Goal: Information Seeking & Learning: Learn about a topic

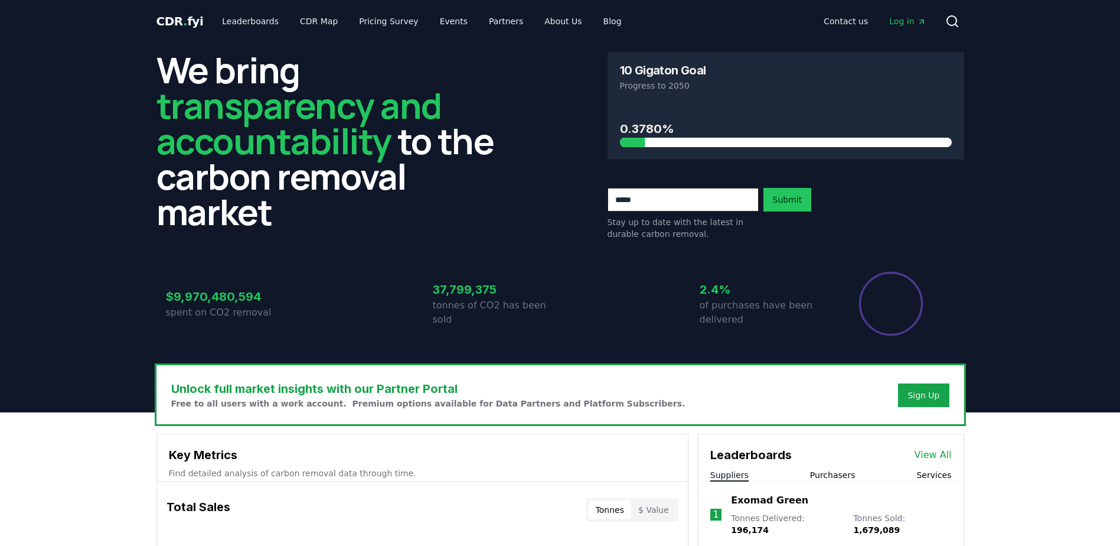
scroll to position [118, 0]
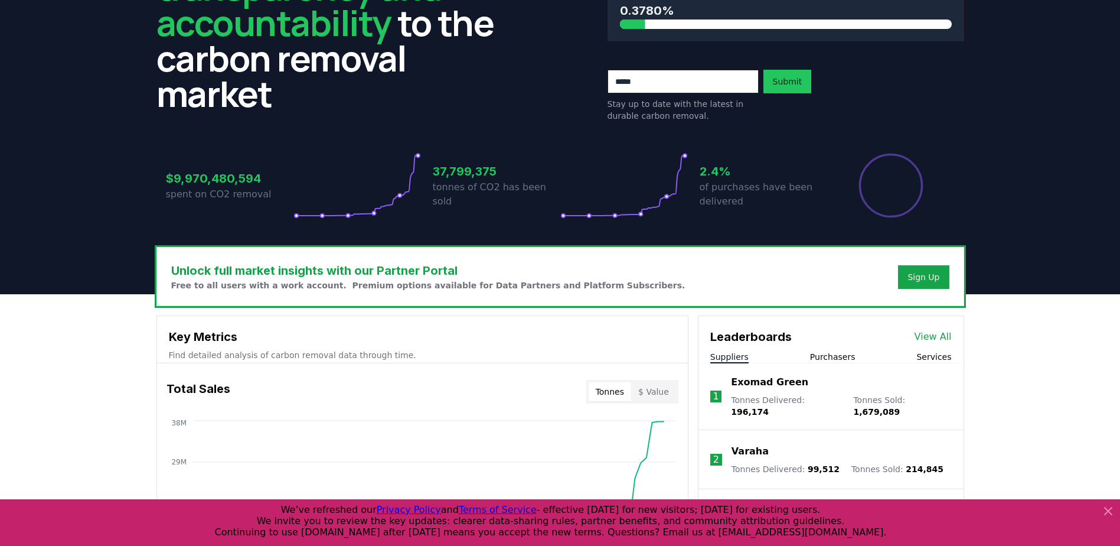
click at [1106, 508] on icon at bounding box center [1108, 510] width 7 height 7
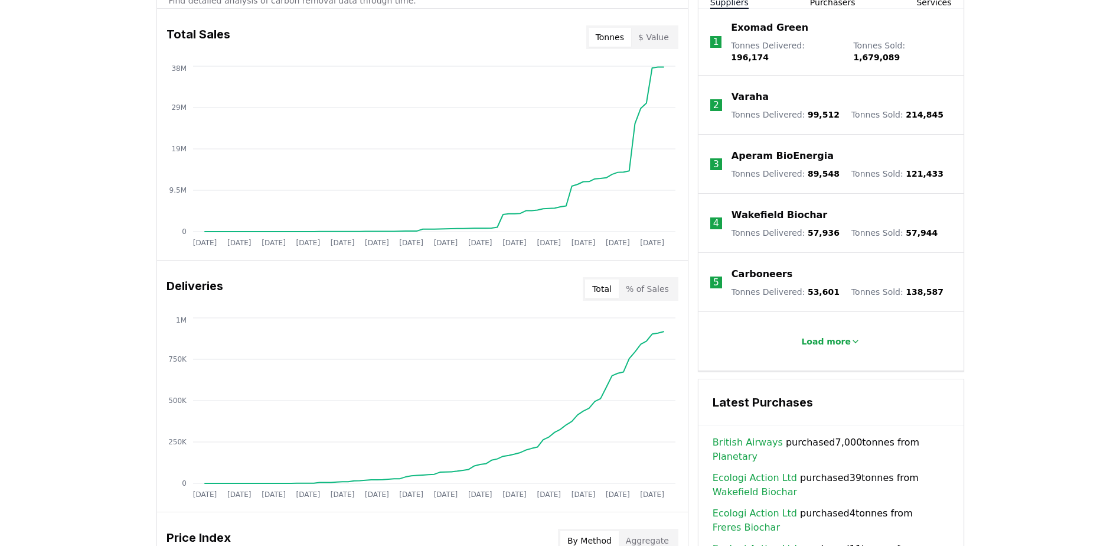
scroll to position [236, 0]
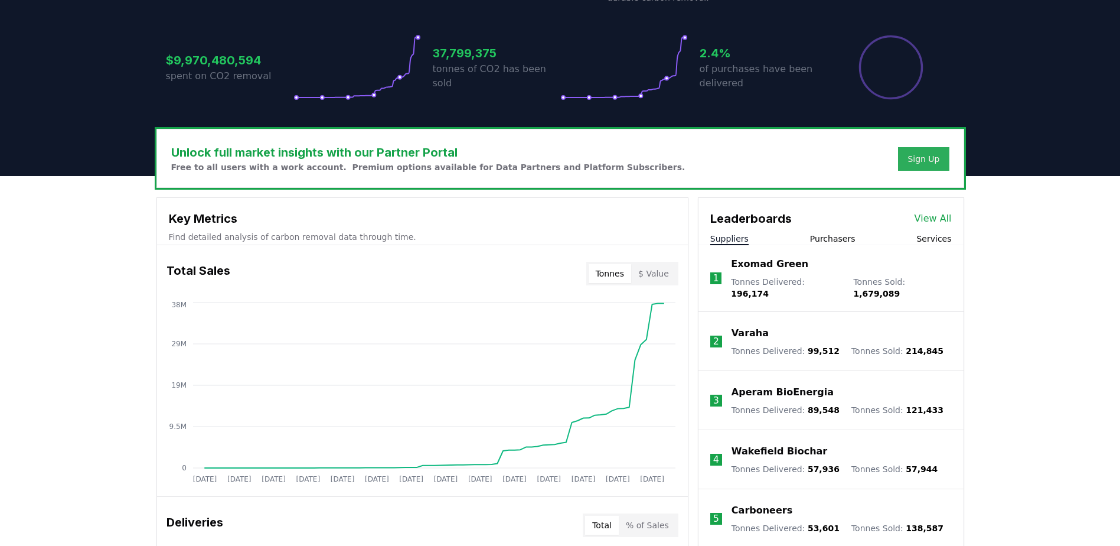
click at [922, 163] on div "Sign Up" at bounding box center [924, 159] width 32 height 12
click at [910, 167] on button "Sign Up" at bounding box center [923, 159] width 51 height 24
click at [910, 162] on div "Sign Up" at bounding box center [924, 159] width 32 height 12
click at [835, 237] on button "Purchasers" at bounding box center [832, 239] width 45 height 12
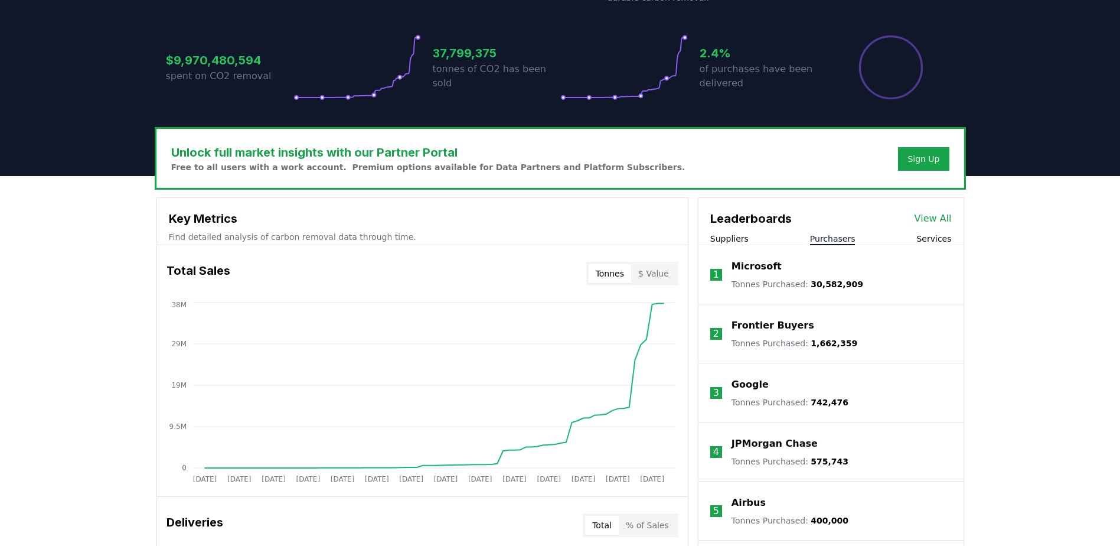
scroll to position [354, 0]
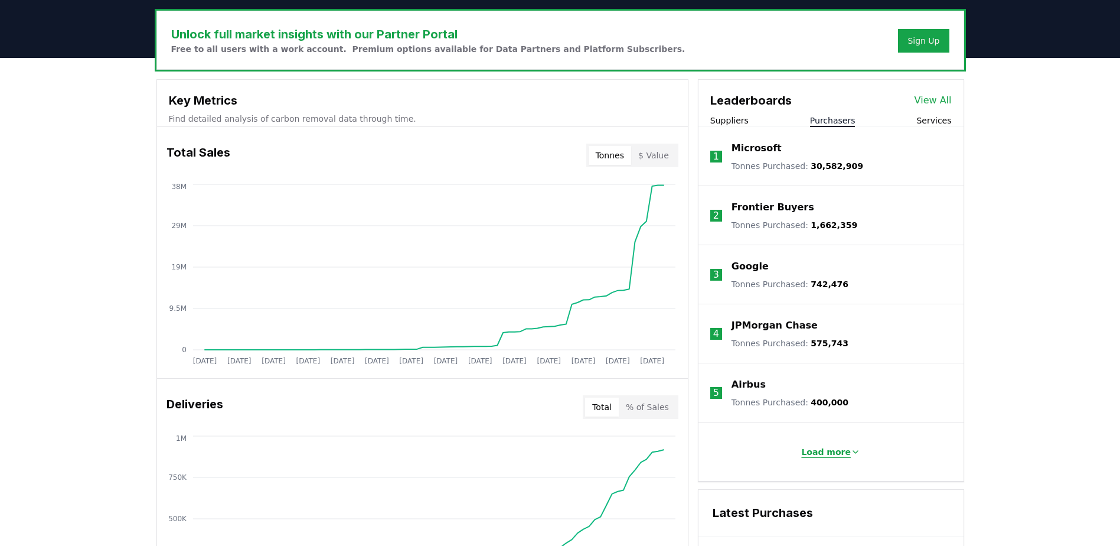
click at [830, 455] on p "Load more" at bounding box center [827, 452] width 50 height 12
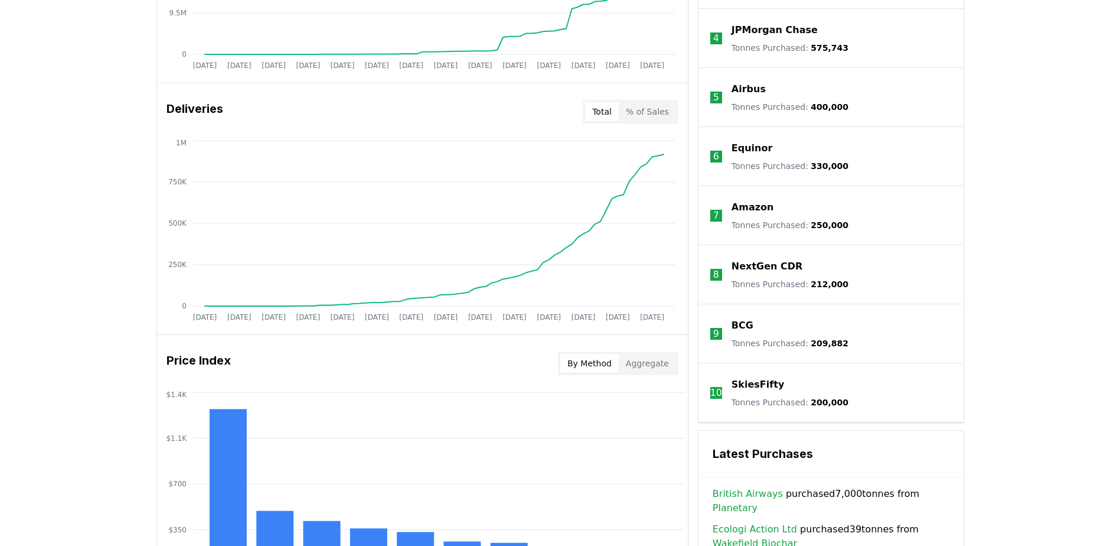
scroll to position [413, 0]
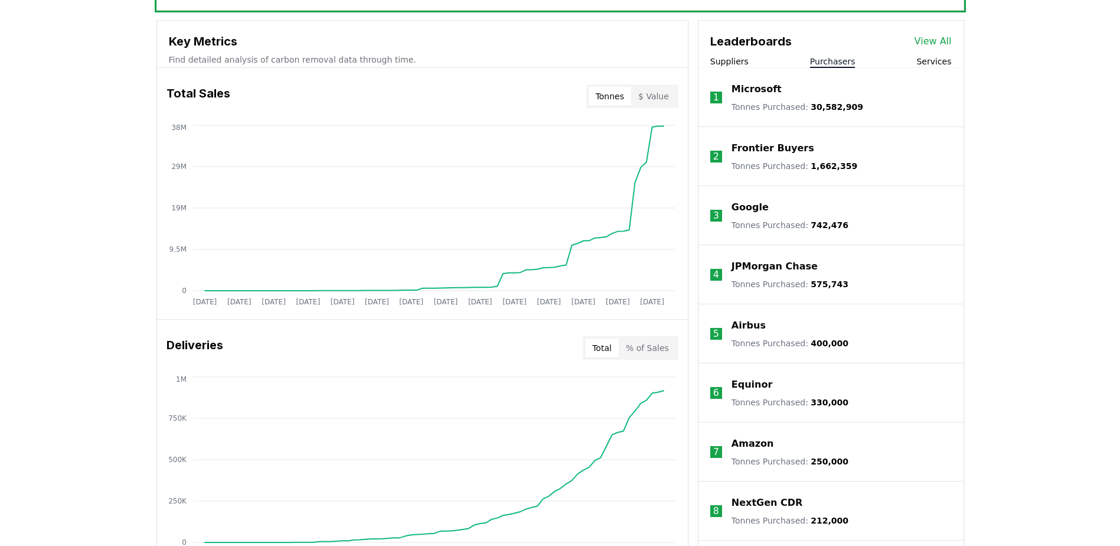
click at [733, 57] on button "Suppliers" at bounding box center [730, 62] width 38 height 12
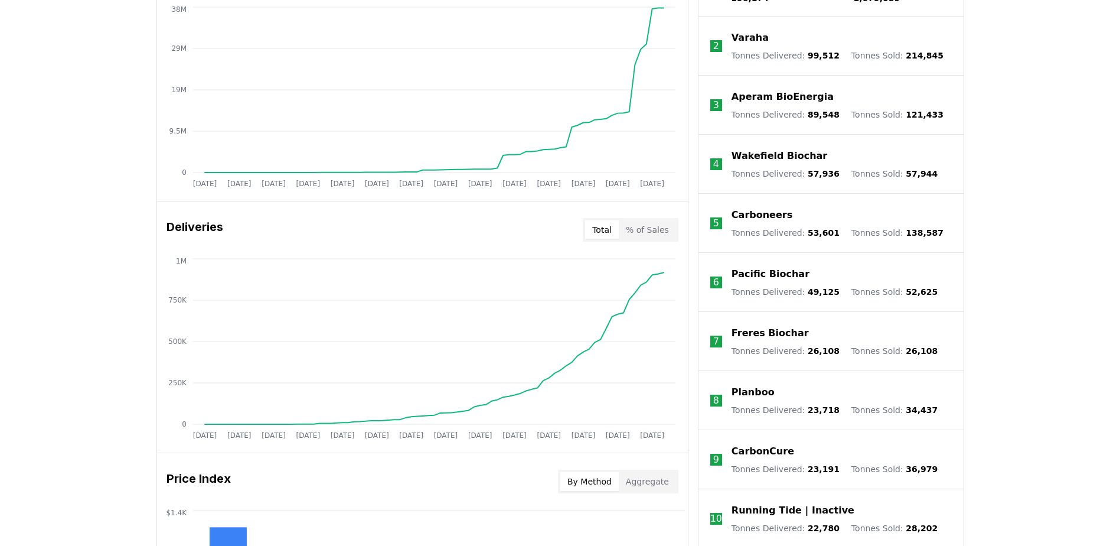
scroll to position [650, 0]
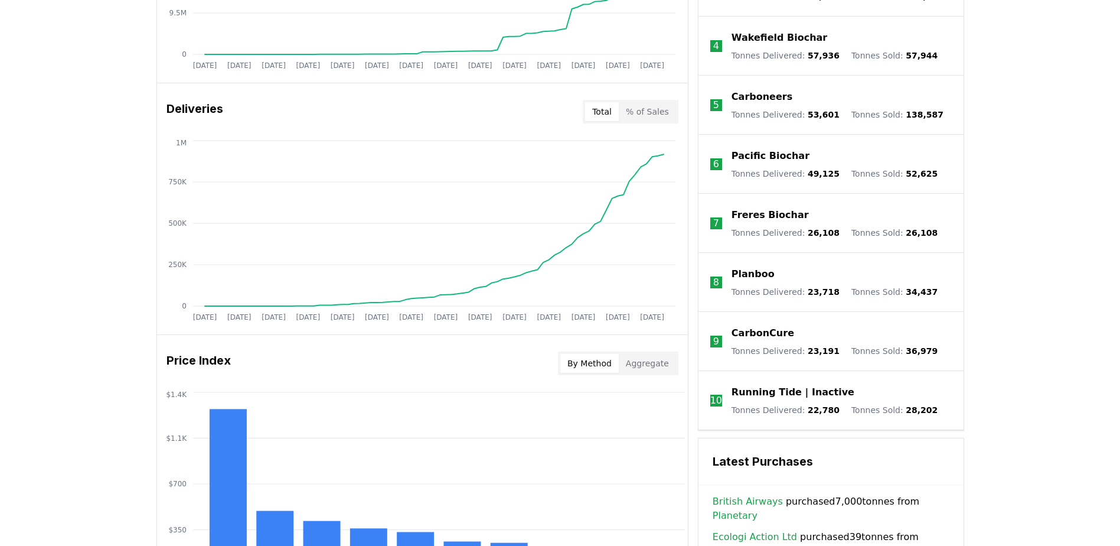
click at [763, 90] on p "Carboneers" at bounding box center [762, 97] width 61 height 14
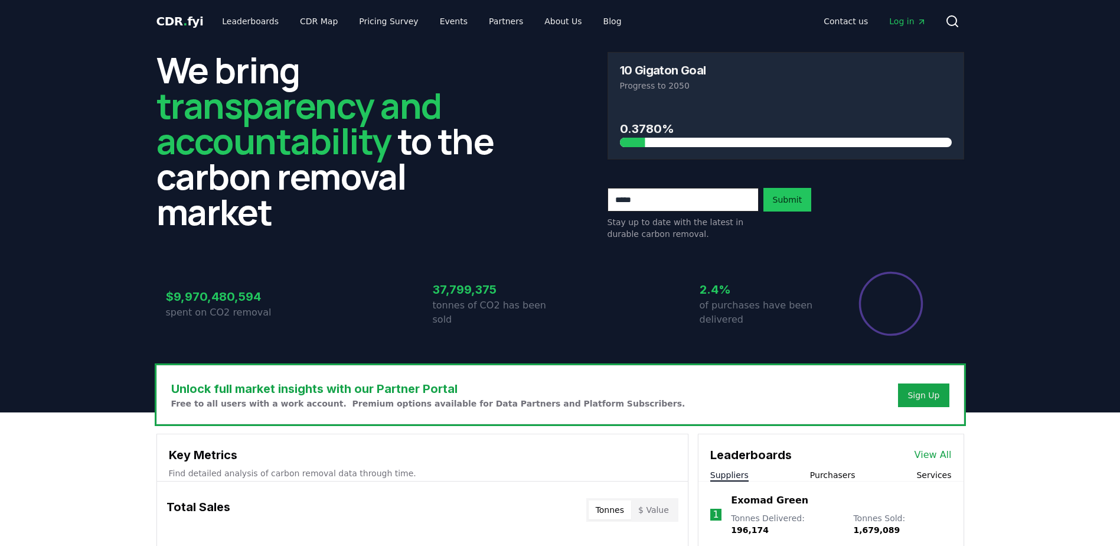
scroll to position [650, 0]
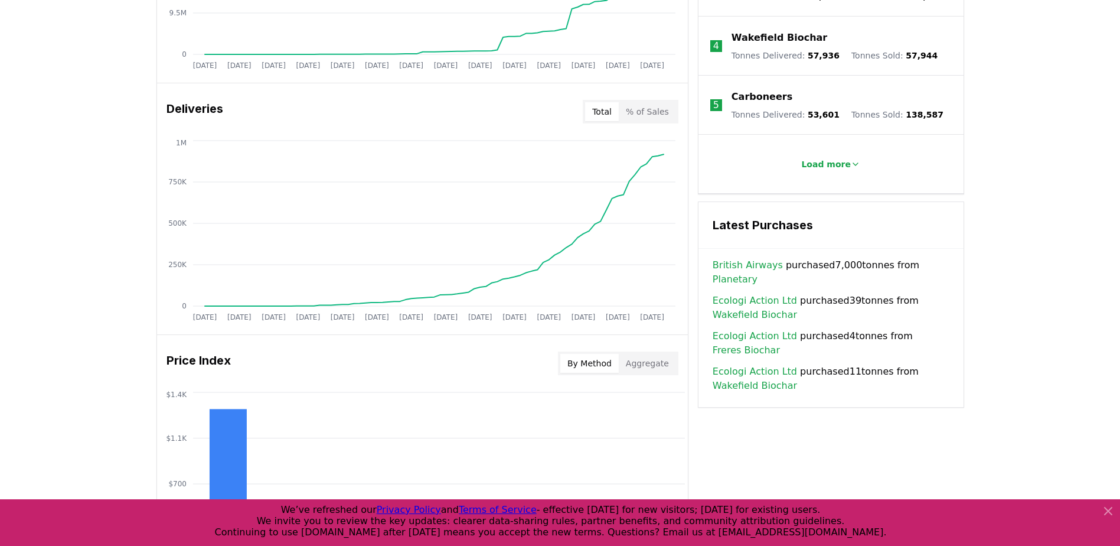
click at [758, 272] on link "Planetary" at bounding box center [735, 279] width 45 height 14
